Goal: Obtain resource: Download file/media

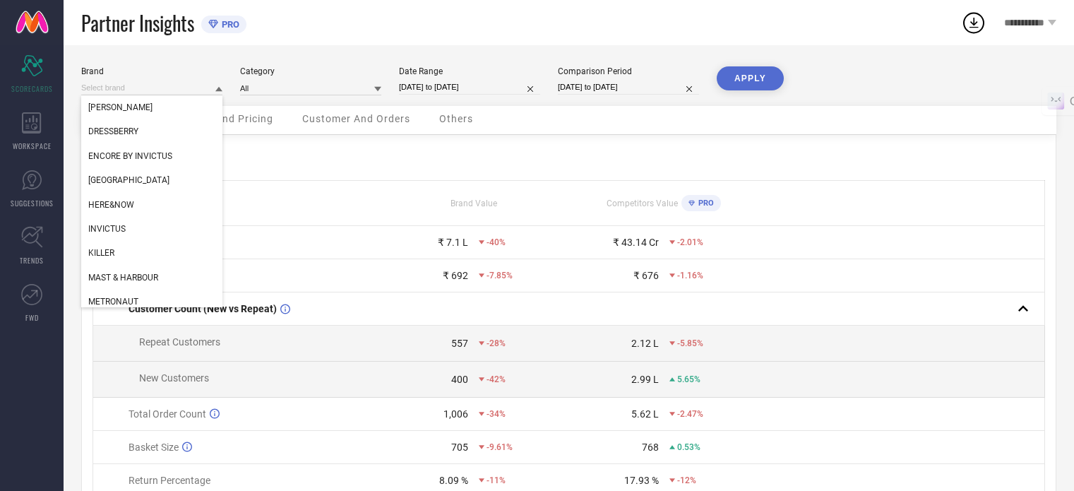
click at [168, 87] on input at bounding box center [151, 88] width 141 height 15
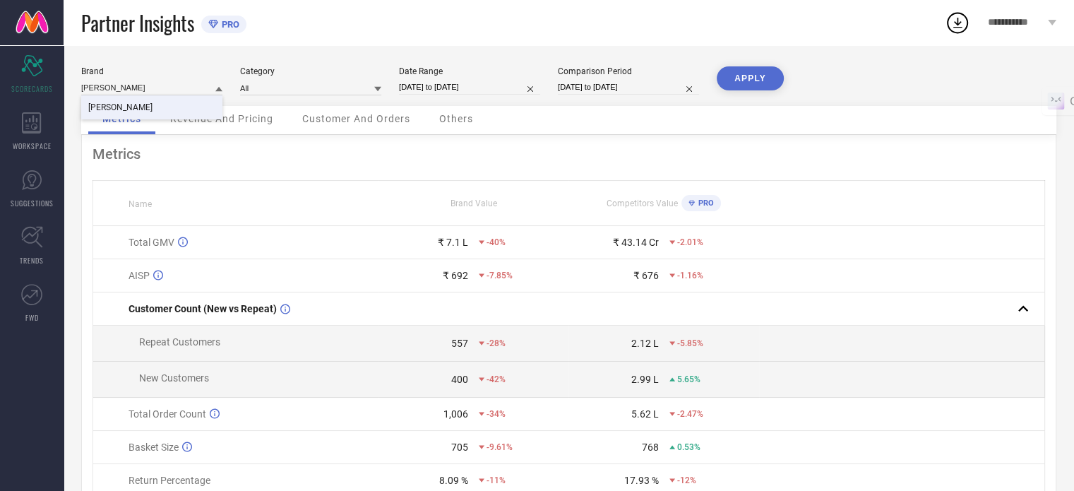
type input "[PERSON_NAME]"
click at [168, 99] on div "[PERSON_NAME]" at bounding box center [151, 107] width 141 height 24
type input "All"
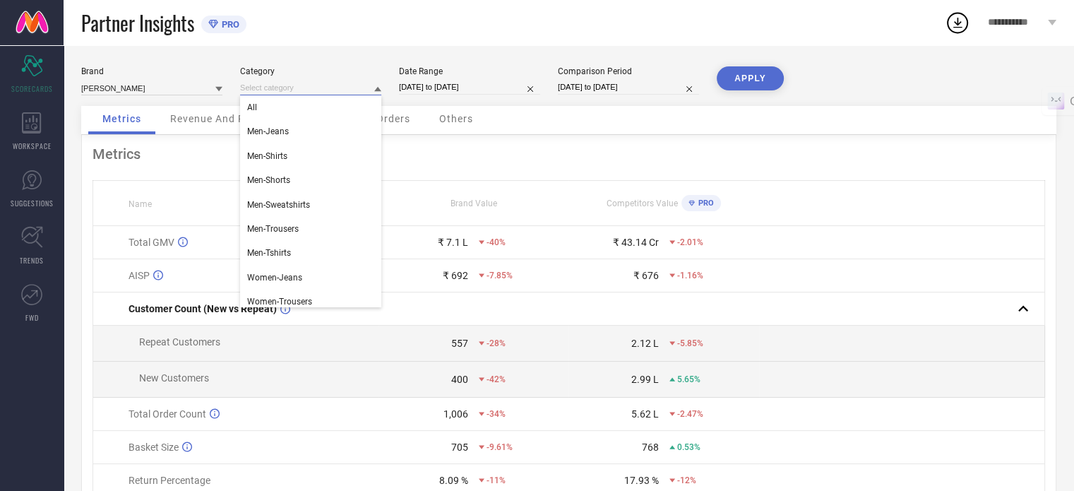
click at [278, 93] on input at bounding box center [310, 88] width 141 height 15
click at [277, 100] on div "All" at bounding box center [310, 107] width 141 height 24
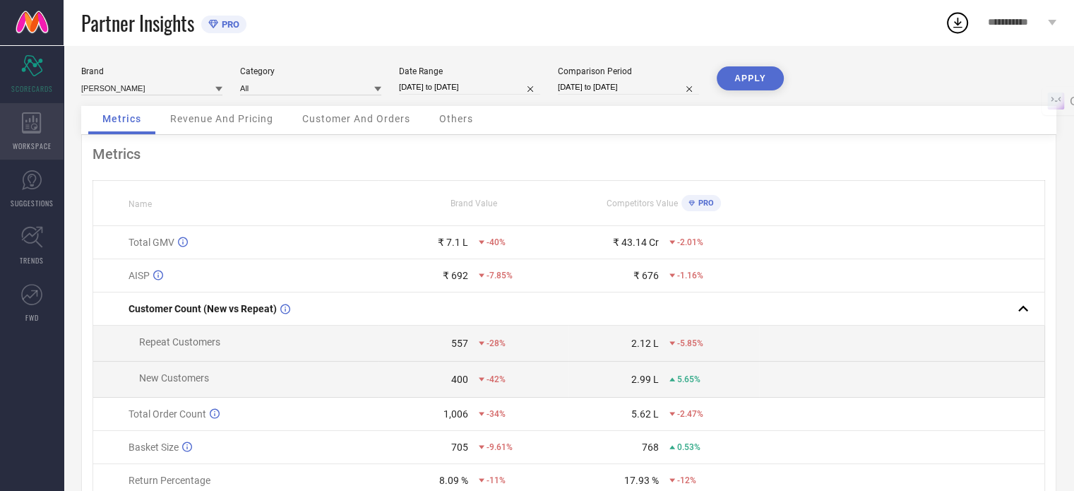
click at [30, 131] on icon at bounding box center [31, 122] width 19 height 21
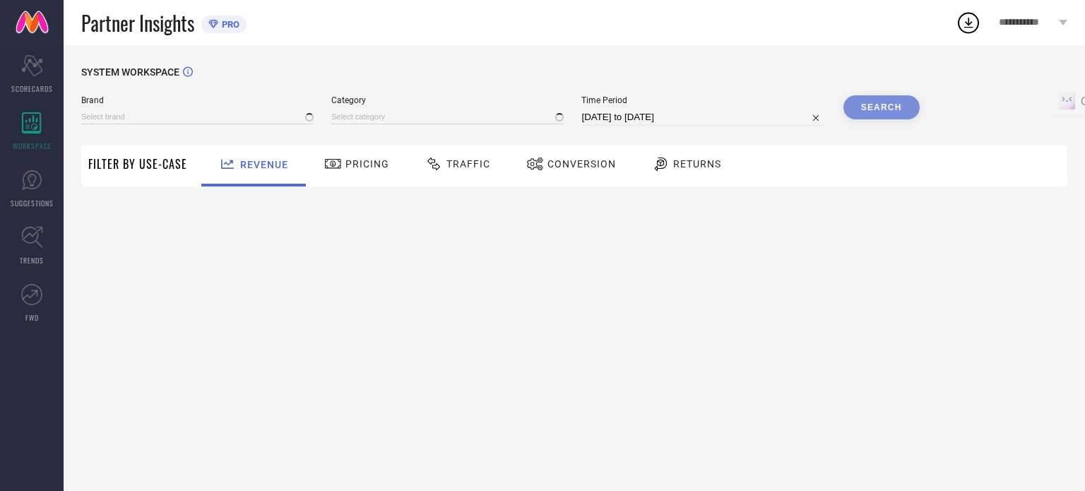
type input "[PERSON_NAME]"
type input "All"
click at [150, 117] on input at bounding box center [197, 116] width 232 height 15
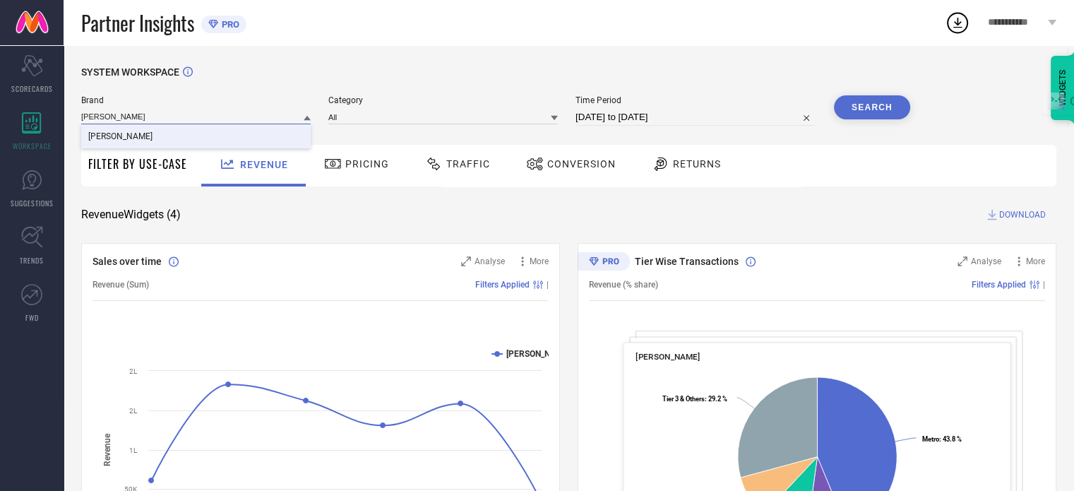
type input "[PERSON_NAME]"
click at [155, 129] on div "[PERSON_NAME]" at bounding box center [196, 136] width 230 height 24
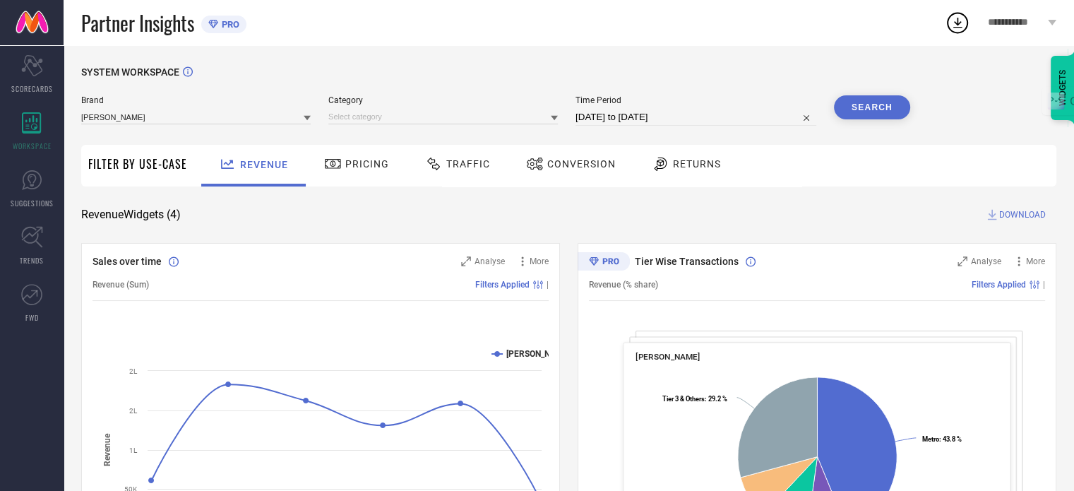
click at [448, 106] on div "Category" at bounding box center [443, 110] width 230 height 30
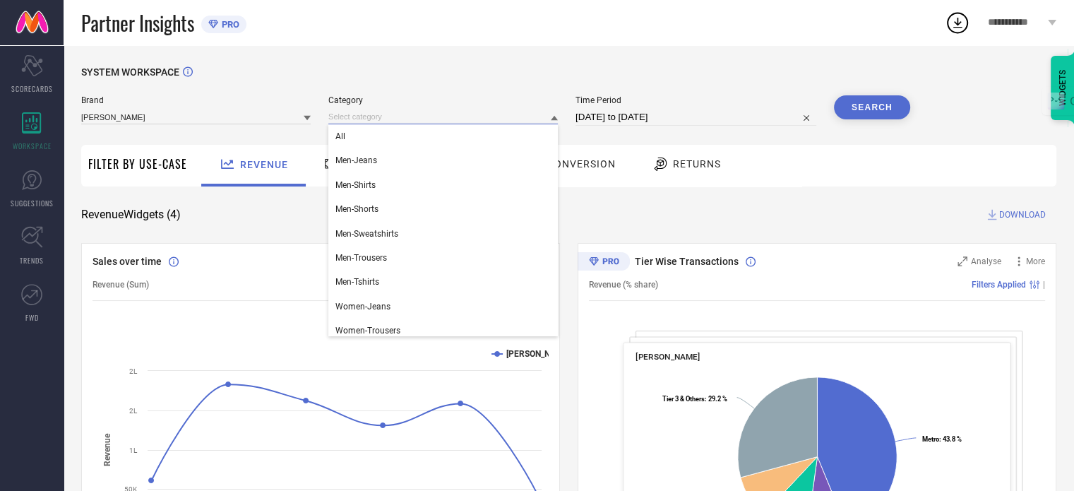
click at [441, 117] on input at bounding box center [443, 116] width 230 height 15
click at [430, 136] on div "All" at bounding box center [443, 136] width 230 height 24
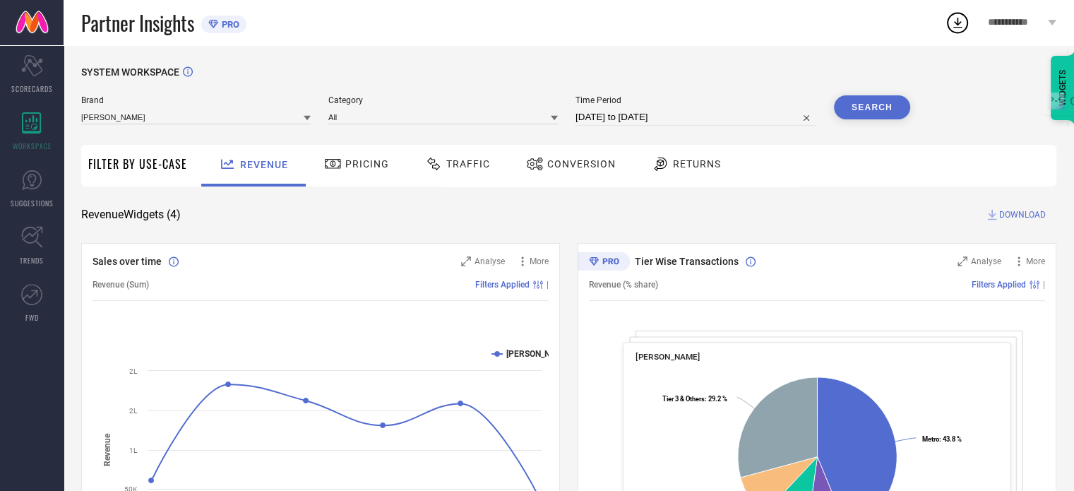
click at [644, 107] on div "Time Period [DATE] to [DATE]" at bounding box center [696, 110] width 241 height 30
select select "7"
select select "2025"
select select "8"
select select "2025"
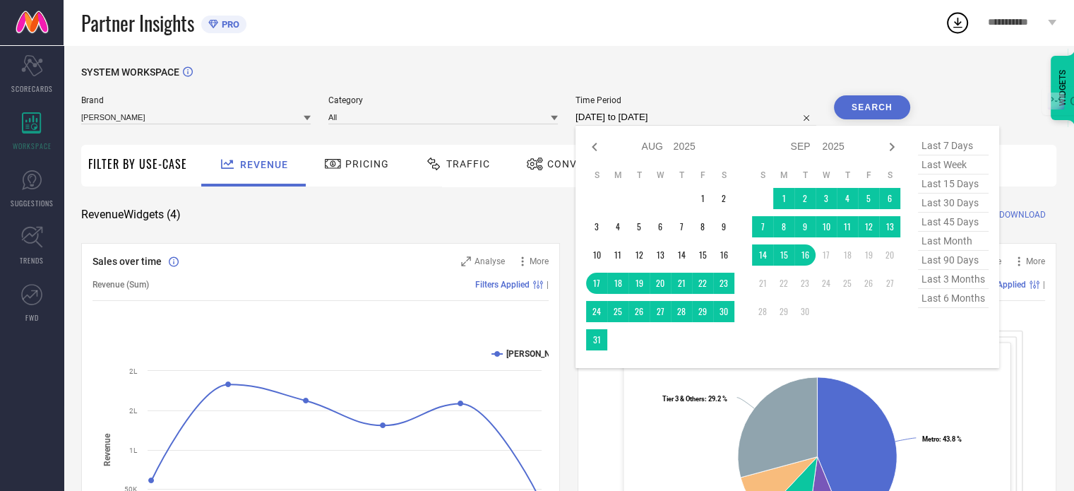
click at [644, 112] on input "[DATE] to [DATE]" at bounding box center [696, 117] width 241 height 17
click at [593, 151] on icon at bounding box center [594, 146] width 17 height 17
select select "6"
select select "2025"
select select "7"
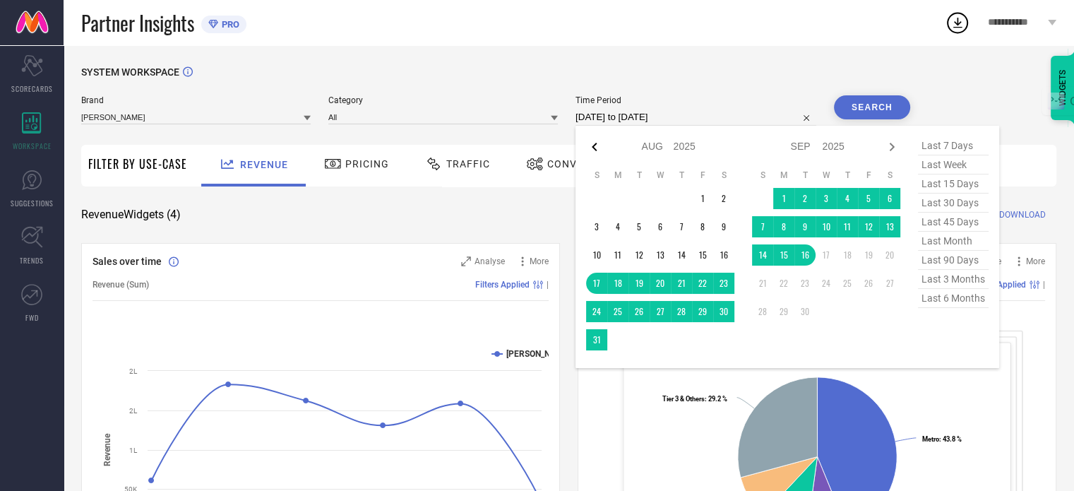
select select "2025"
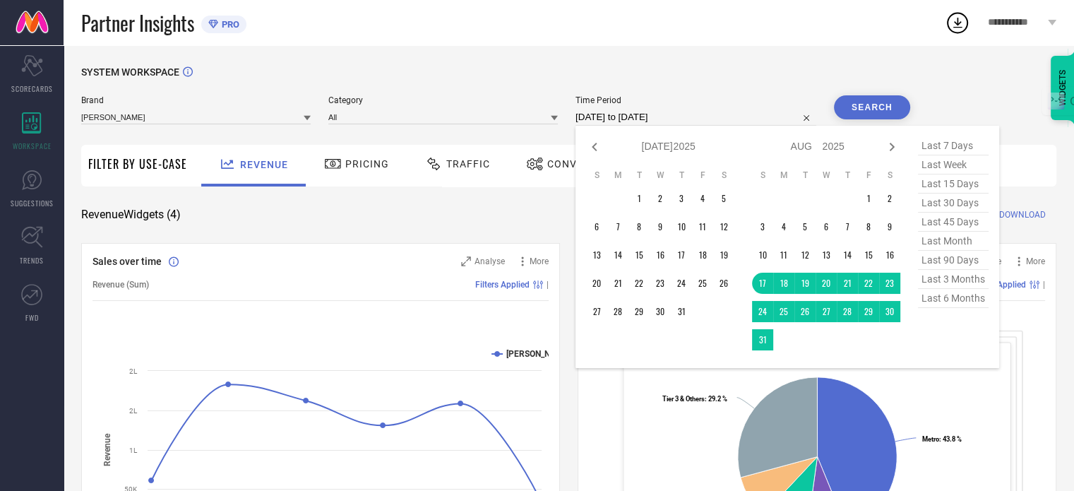
click at [593, 151] on icon at bounding box center [594, 146] width 17 height 17
select select "5"
select select "2025"
select select "6"
select select "2025"
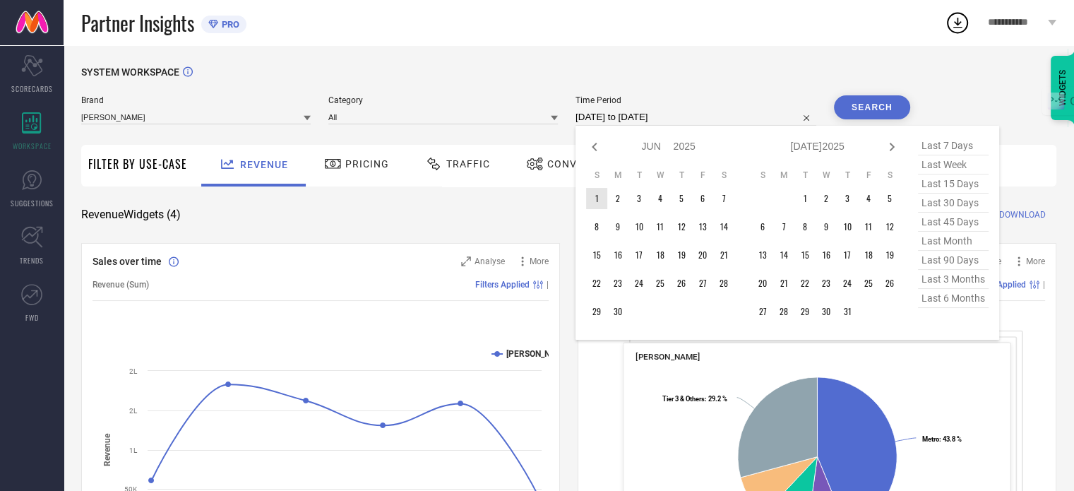
type input "After [DATE]"
click at [596, 201] on td "1" at bounding box center [596, 198] width 21 height 21
click at [893, 149] on icon at bounding box center [892, 146] width 17 height 17
select select "6"
select select "2025"
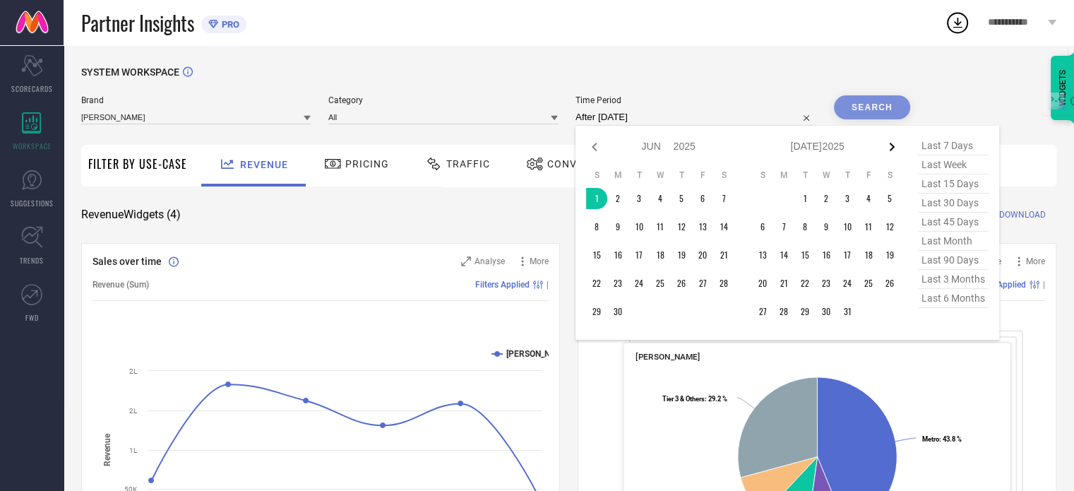
select select "7"
select select "2025"
click at [893, 149] on icon at bounding box center [892, 146] width 17 height 17
select select "7"
select select "2025"
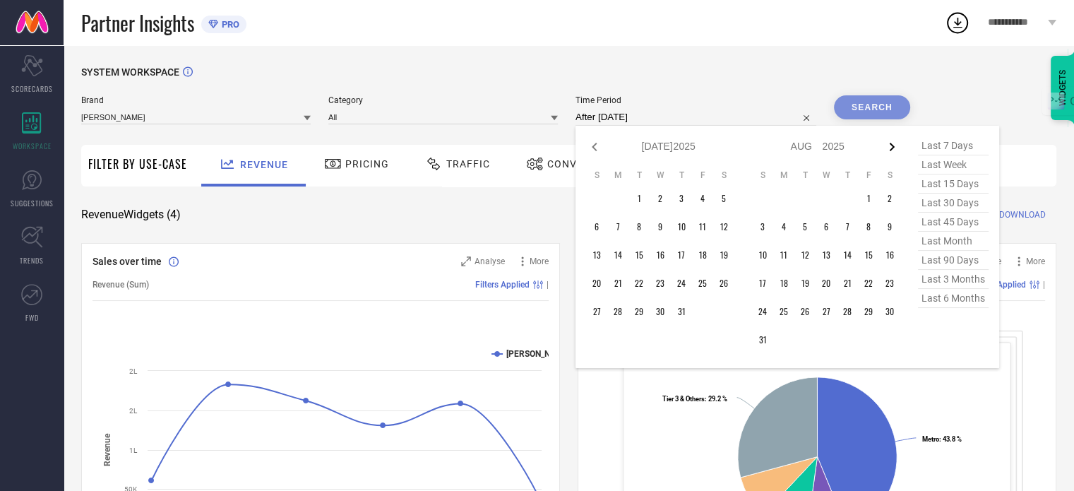
select select "8"
select select "2025"
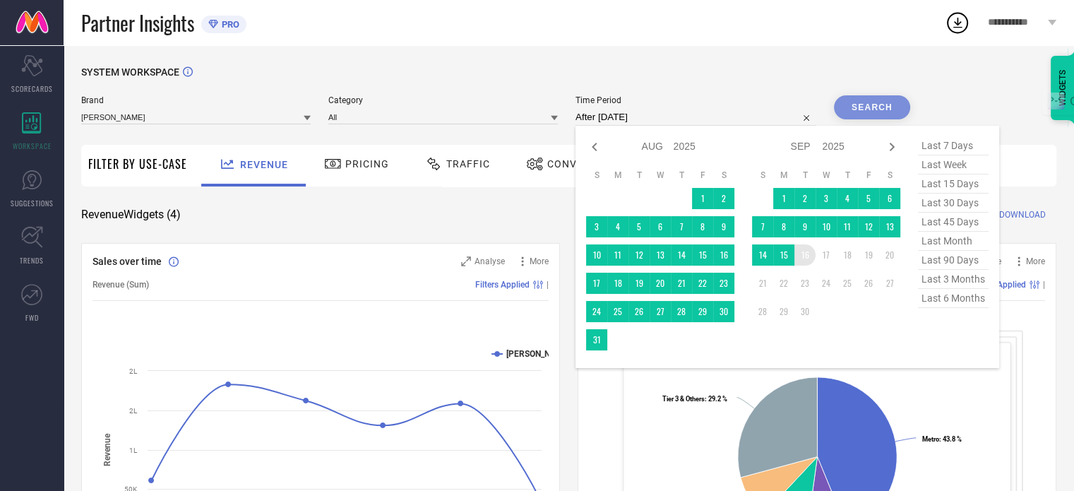
type input "[DATE] to [DATE]"
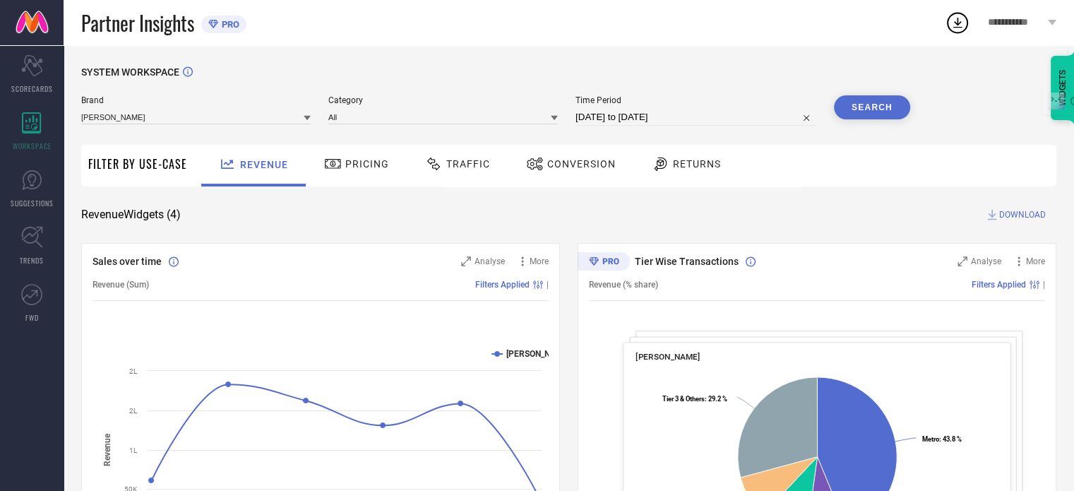
click at [858, 115] on button "Search" at bounding box center [872, 107] width 76 height 24
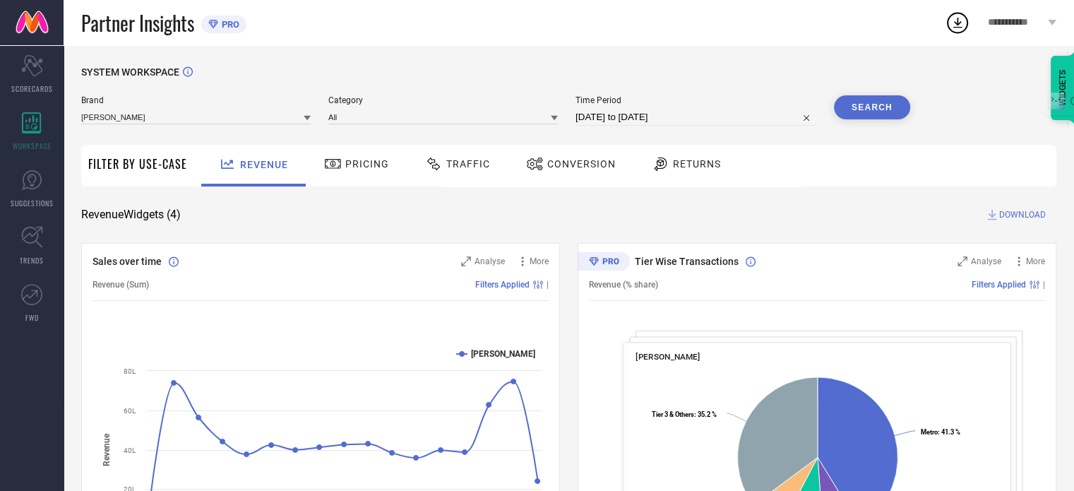
click at [569, 165] on span "Conversion" at bounding box center [581, 163] width 69 height 11
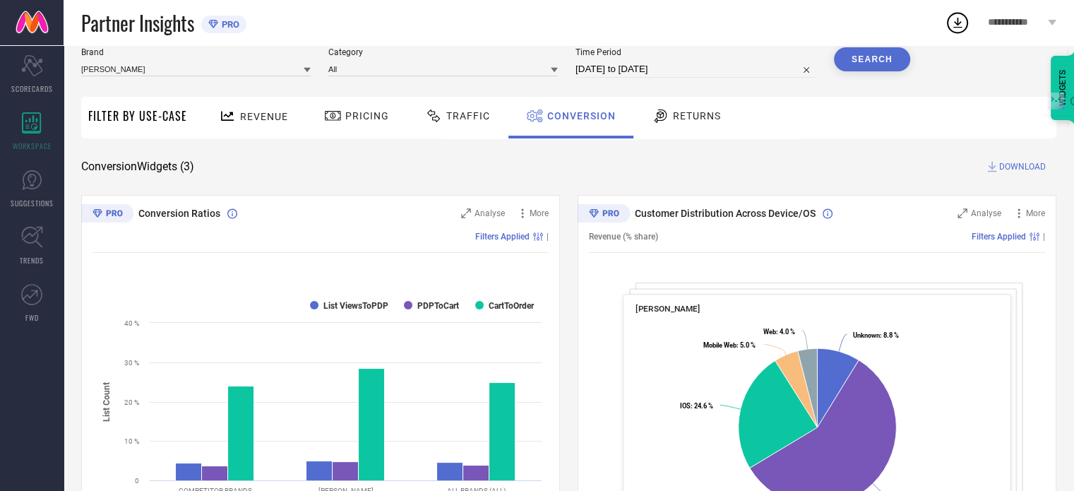
scroll to position [49, 0]
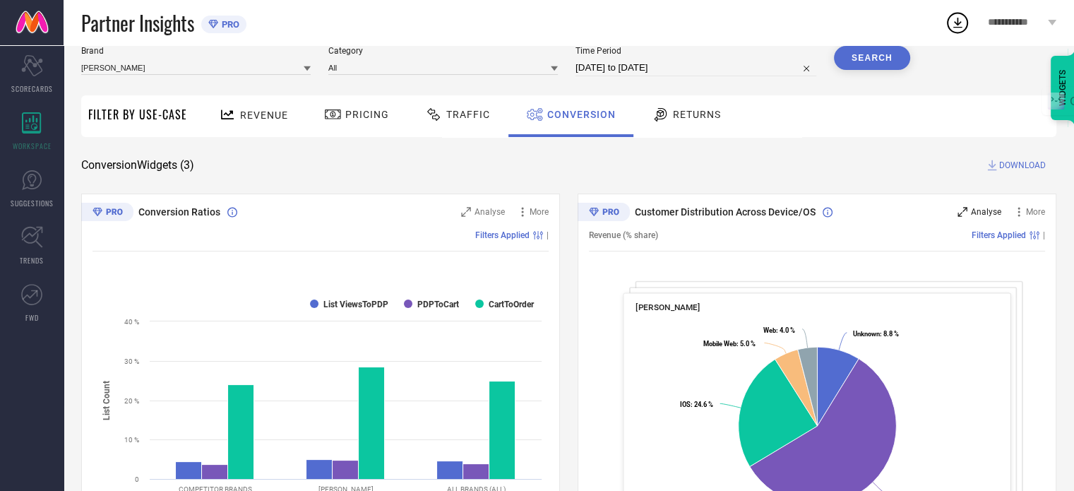
click at [985, 208] on span "Analyse" at bounding box center [986, 212] width 30 height 10
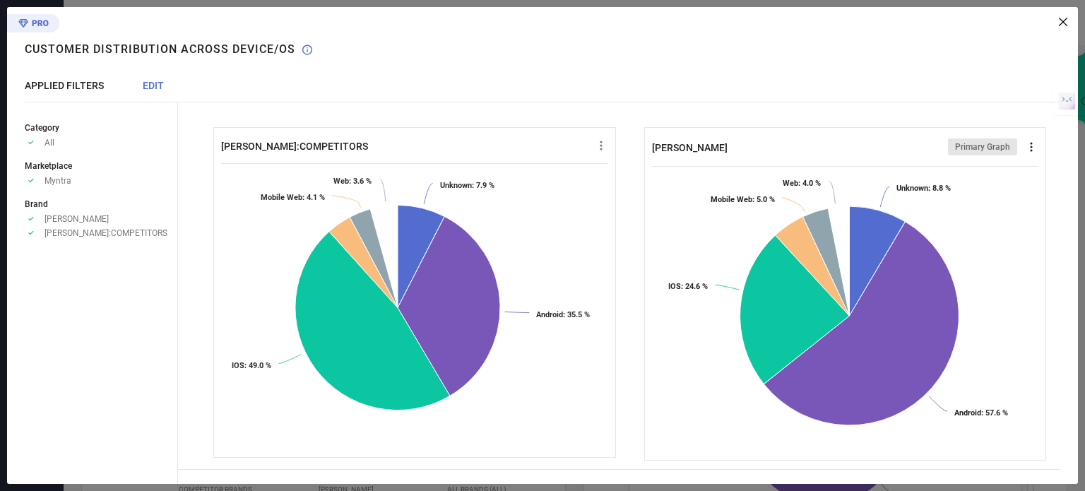
click at [1024, 146] on icon at bounding box center [1031, 147] width 14 height 14
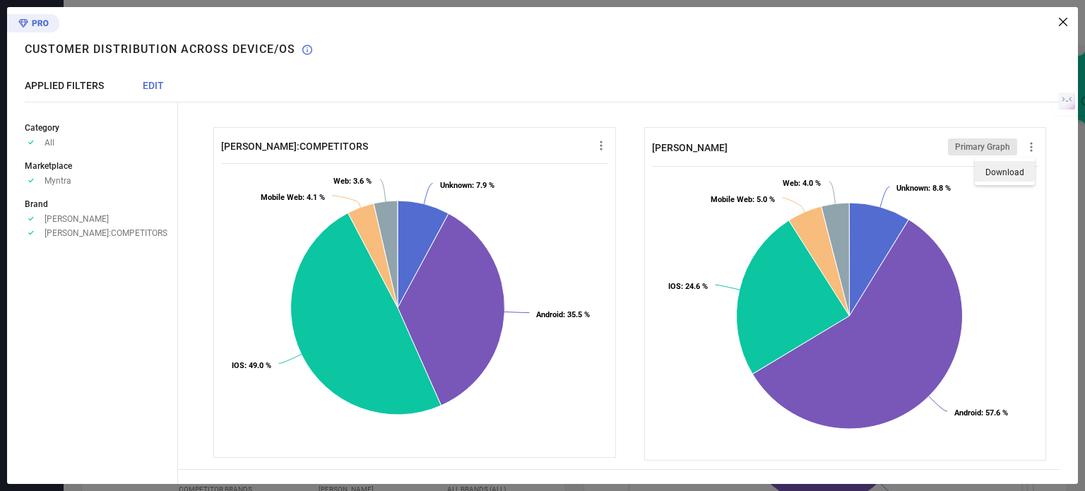
click at [1008, 166] on li "Download" at bounding box center [1005, 171] width 60 height 20
click at [1024, 148] on icon at bounding box center [1031, 147] width 14 height 14
click at [1000, 177] on span "Download" at bounding box center [1004, 172] width 39 height 10
click at [1024, 149] on icon at bounding box center [1031, 147] width 14 height 14
click at [1001, 175] on span "Download" at bounding box center [1004, 172] width 39 height 10
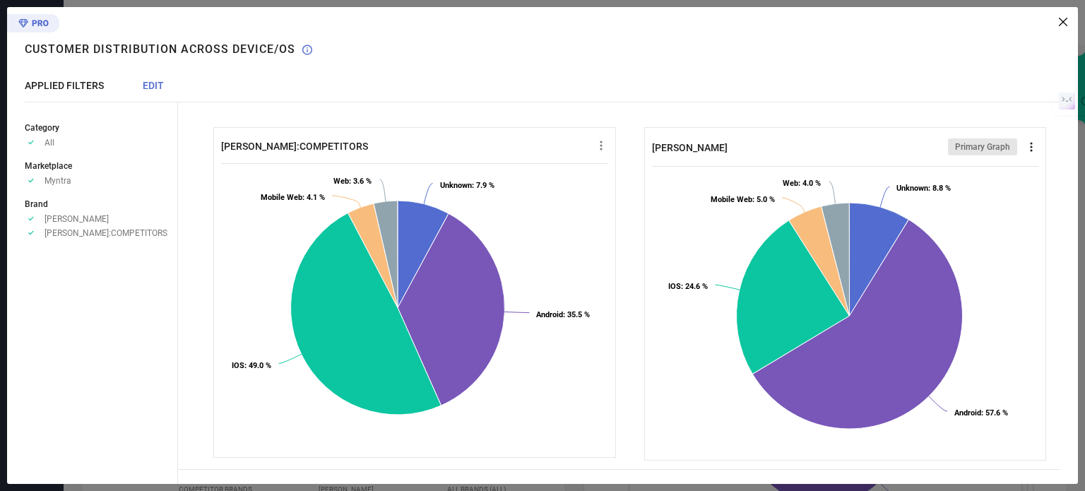
click at [1030, 149] on icon at bounding box center [1031, 146] width 2 height 9
click at [1003, 169] on span "Download" at bounding box center [1004, 172] width 39 height 10
click at [1003, 169] on rect at bounding box center [842, 308] width 381 height 283
click at [1061, 25] on icon at bounding box center [1063, 22] width 8 height 8
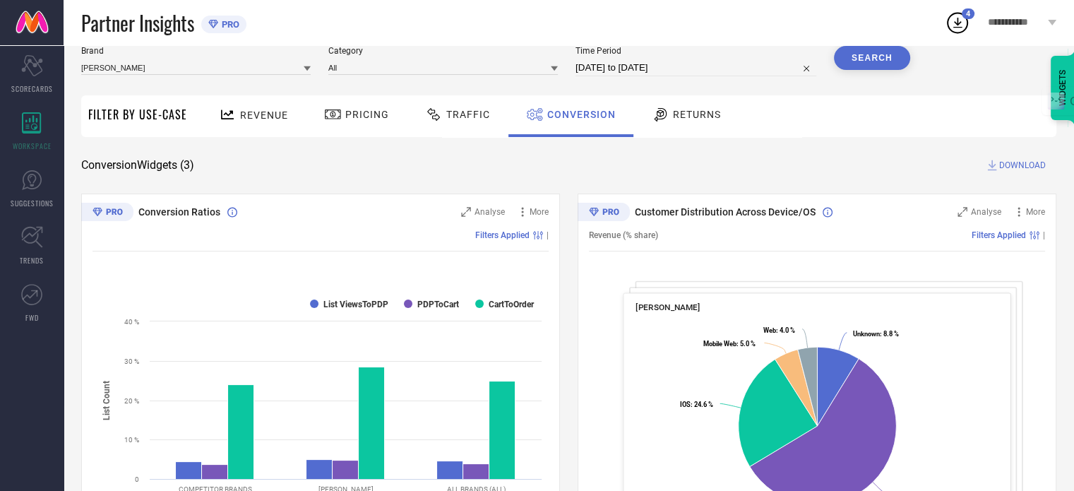
click at [1027, 162] on span "DOWNLOAD" at bounding box center [1023, 165] width 47 height 14
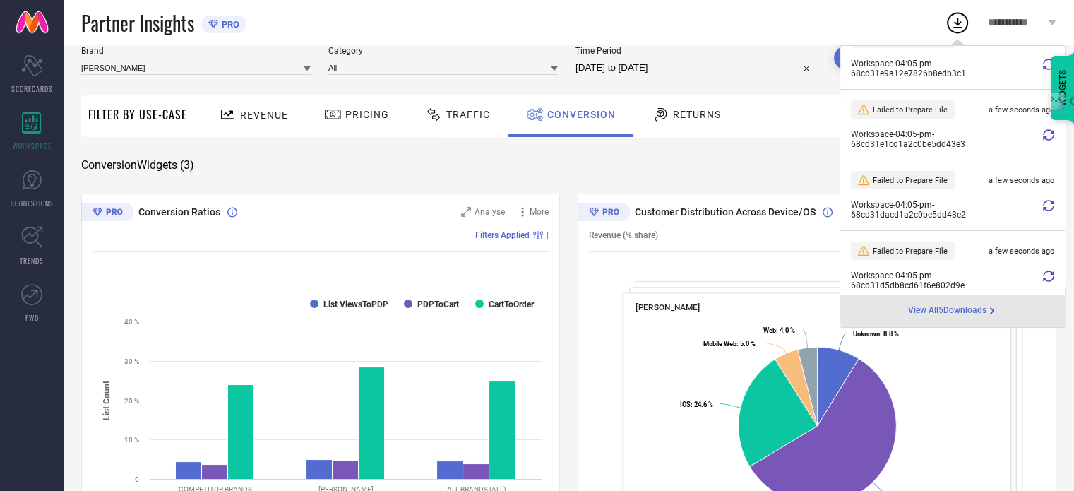
scroll to position [0, 0]
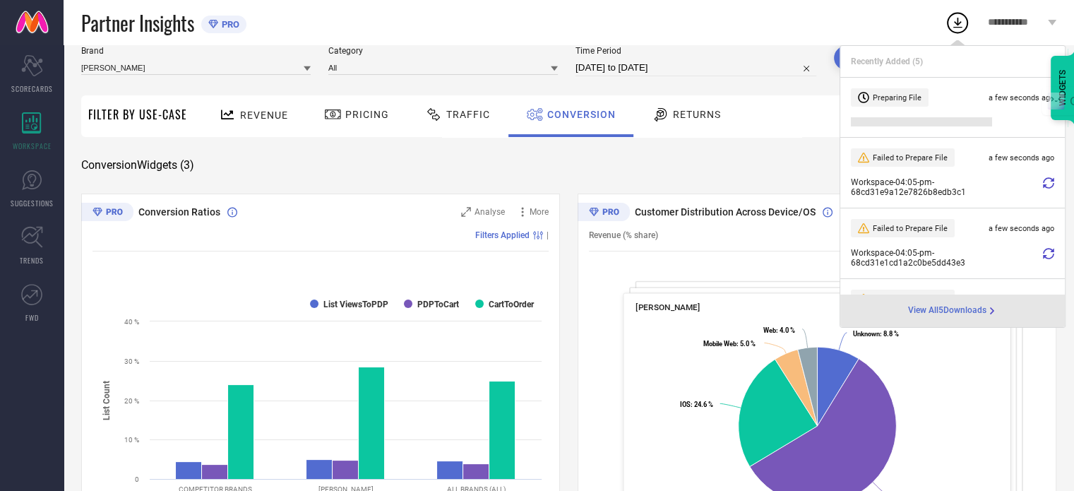
click at [957, 306] on span "View All 5 Downloads" at bounding box center [947, 310] width 78 height 11
